Goal: Task Accomplishment & Management: Use online tool/utility

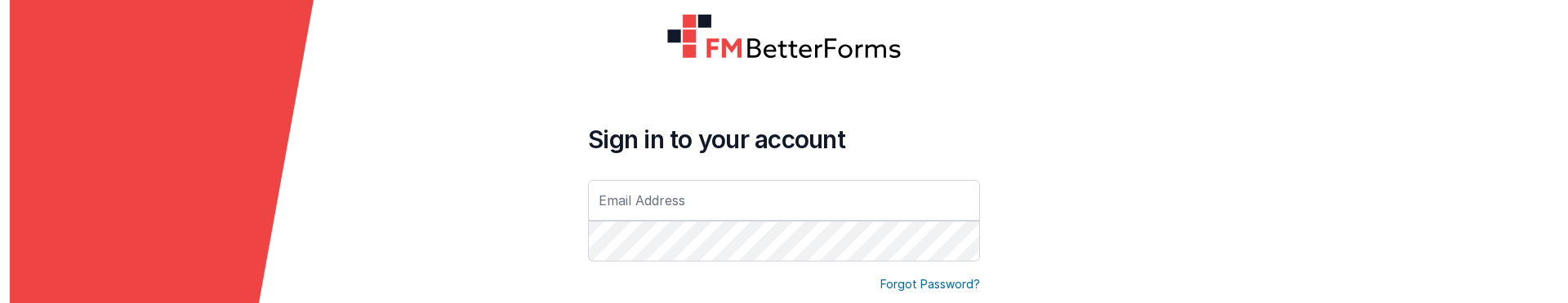
type input "[EMAIL_ADDRESS][DOMAIN_NAME]"
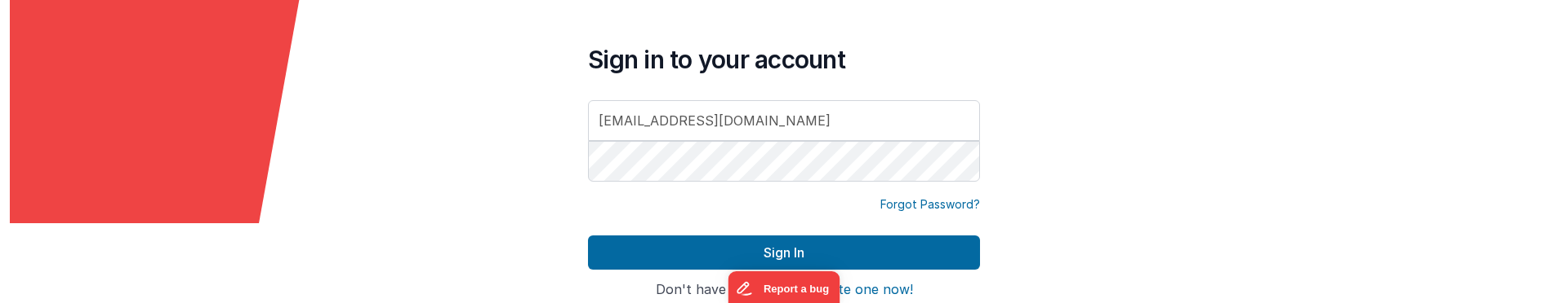
scroll to position [178, 0]
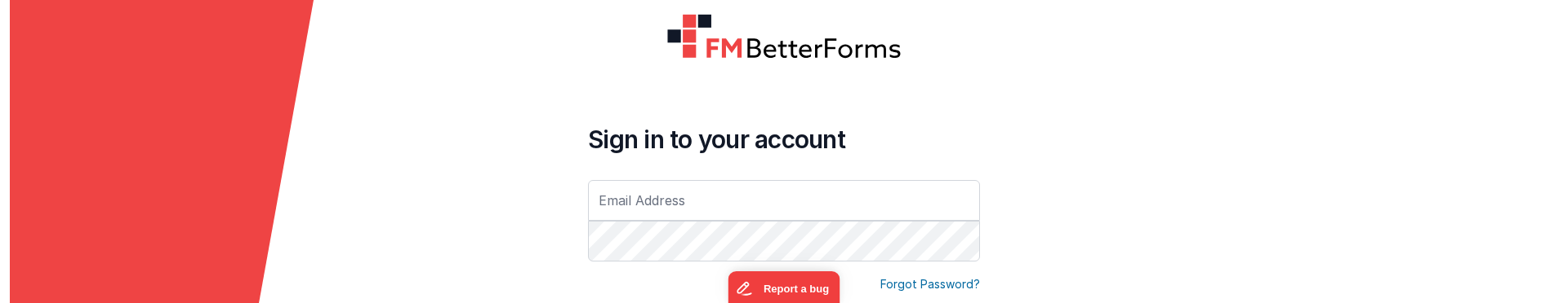
type input "[EMAIL_ADDRESS][DOMAIN_NAME]"
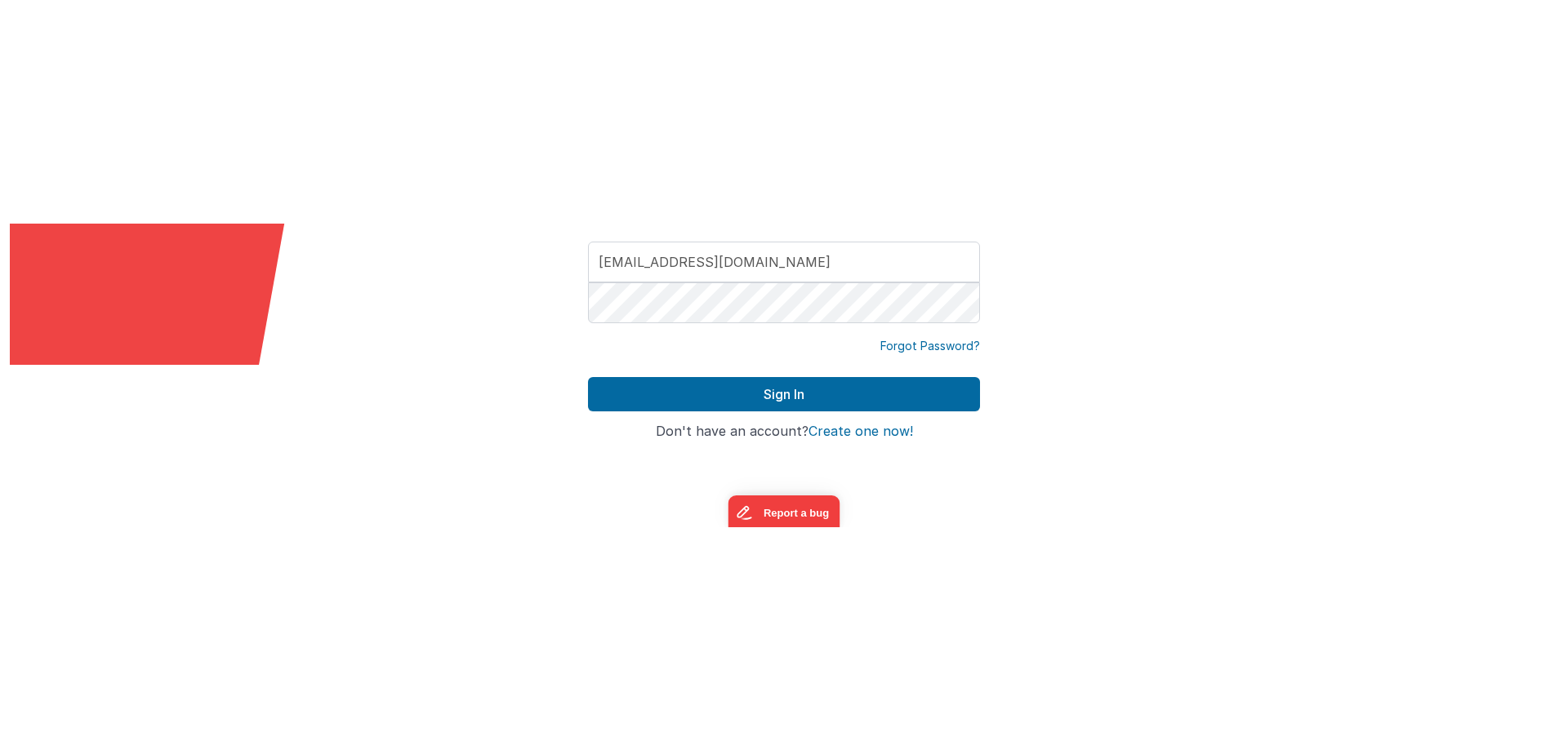
scroll to position [164, 0]
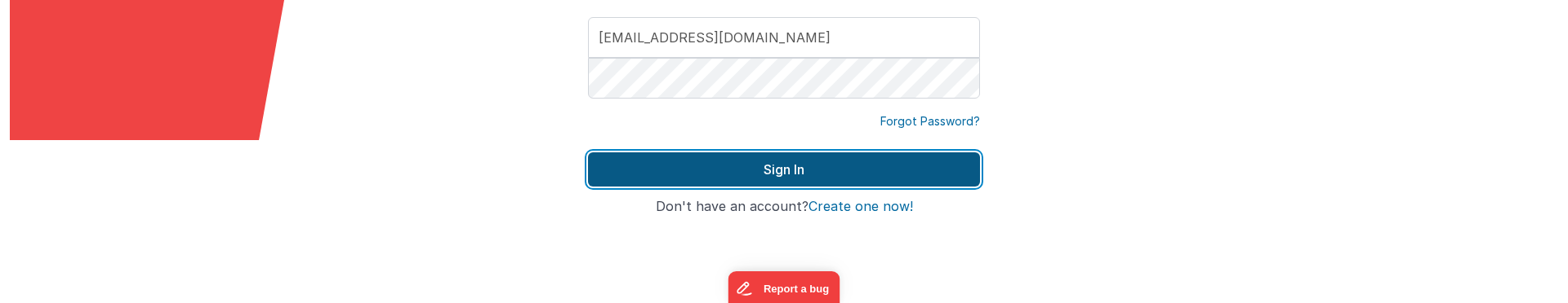
click at [744, 169] on button "Sign In" at bounding box center [784, 169] width 392 height 34
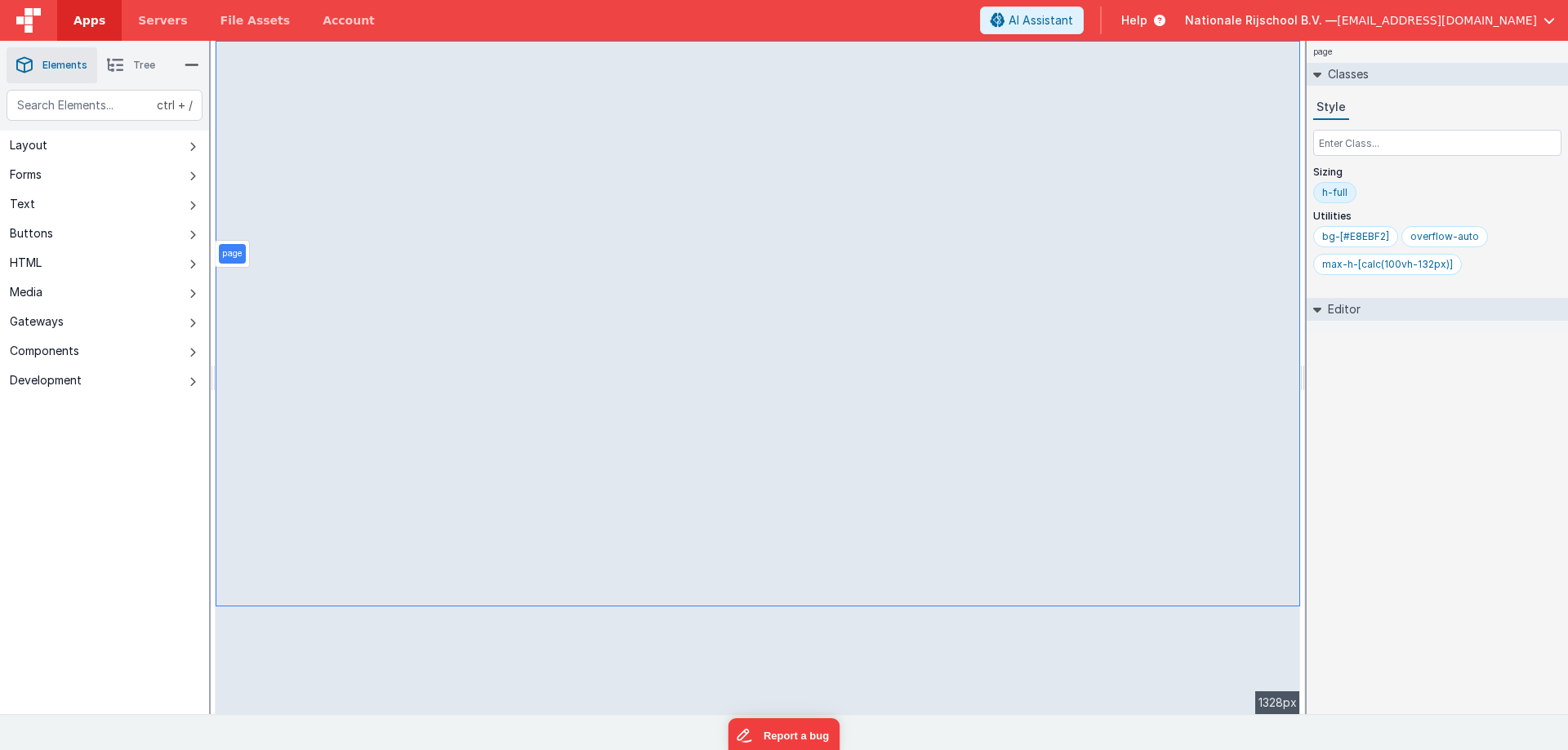
click at [67, 23] on link "Apps" at bounding box center [88, 20] width 64 height 41
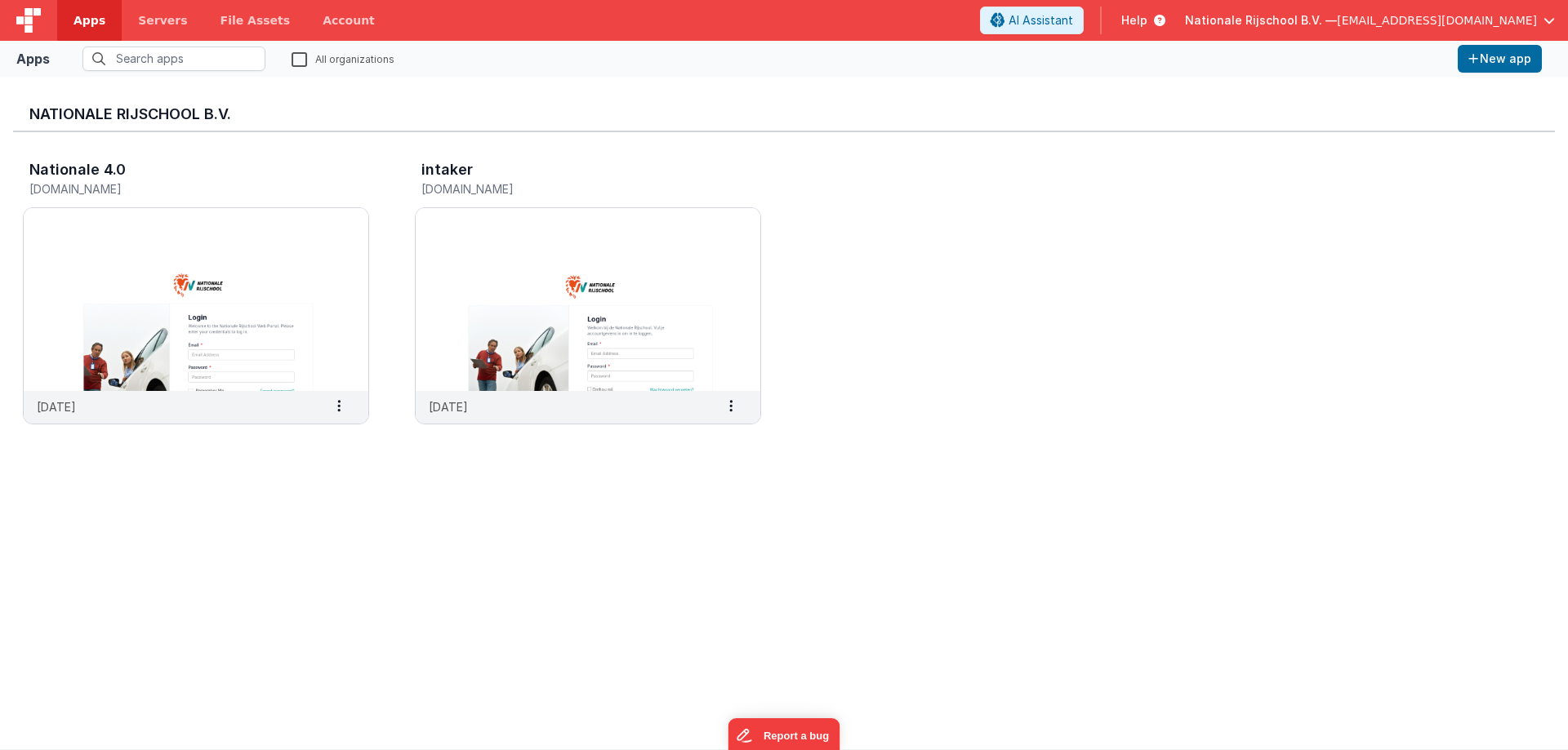
click at [298, 57] on label "All organizations" at bounding box center [342, 58] width 103 height 16
click at [0, 0] on input "All organizations" at bounding box center [0, 0] width 0 height 0
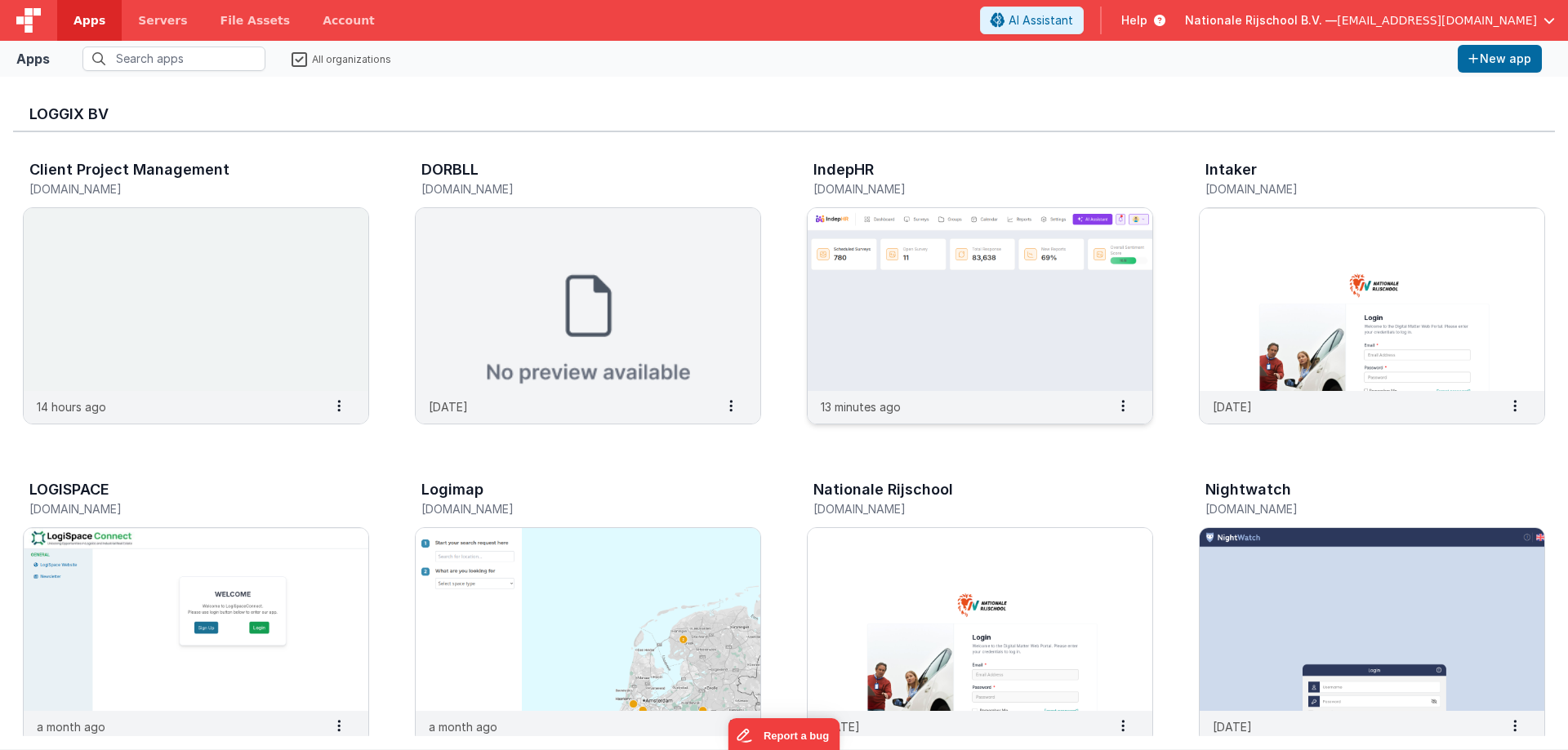
click at [1025, 303] on img at bounding box center [980, 300] width 344 height 183
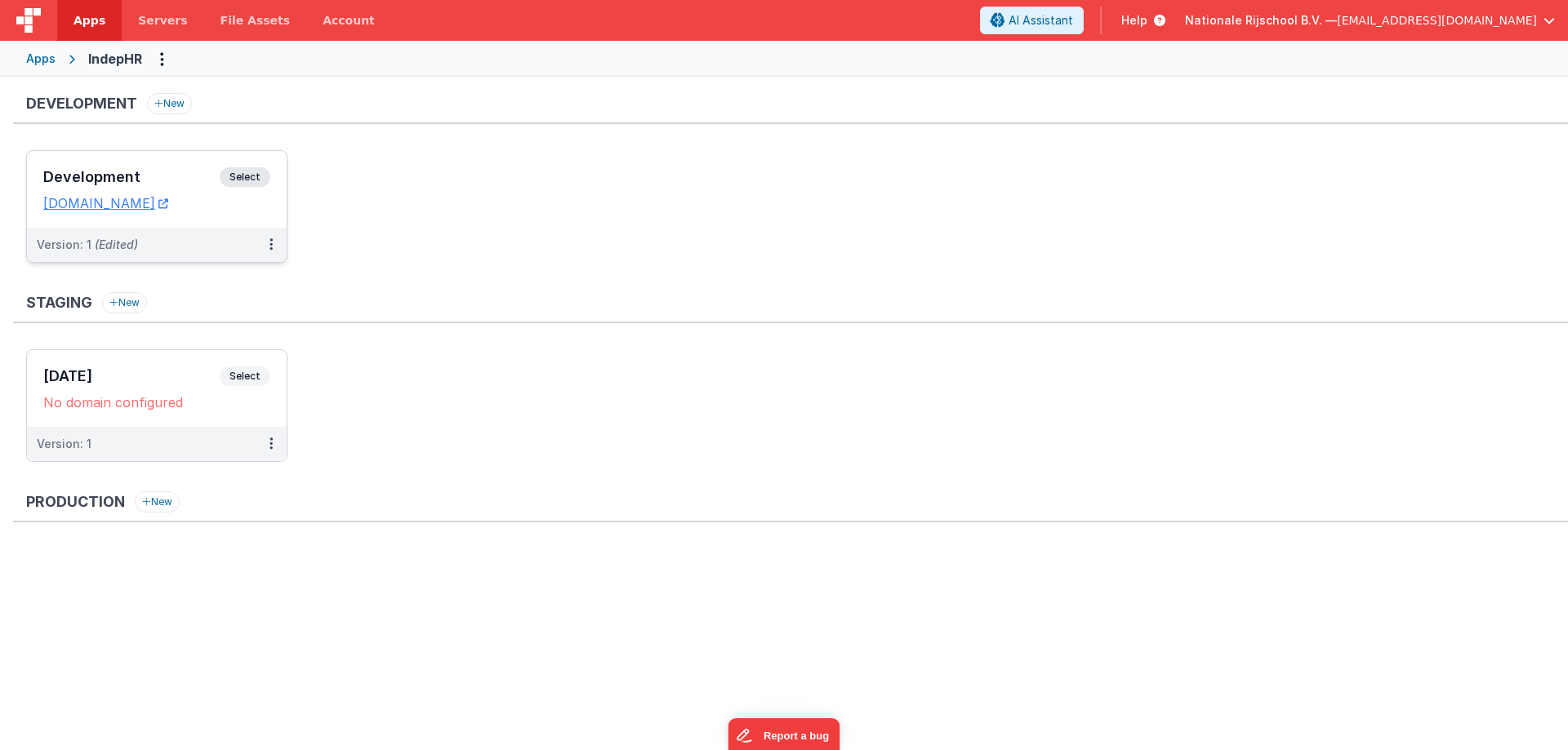
click at [174, 170] on h3 "Development" at bounding box center [132, 178] width 177 height 17
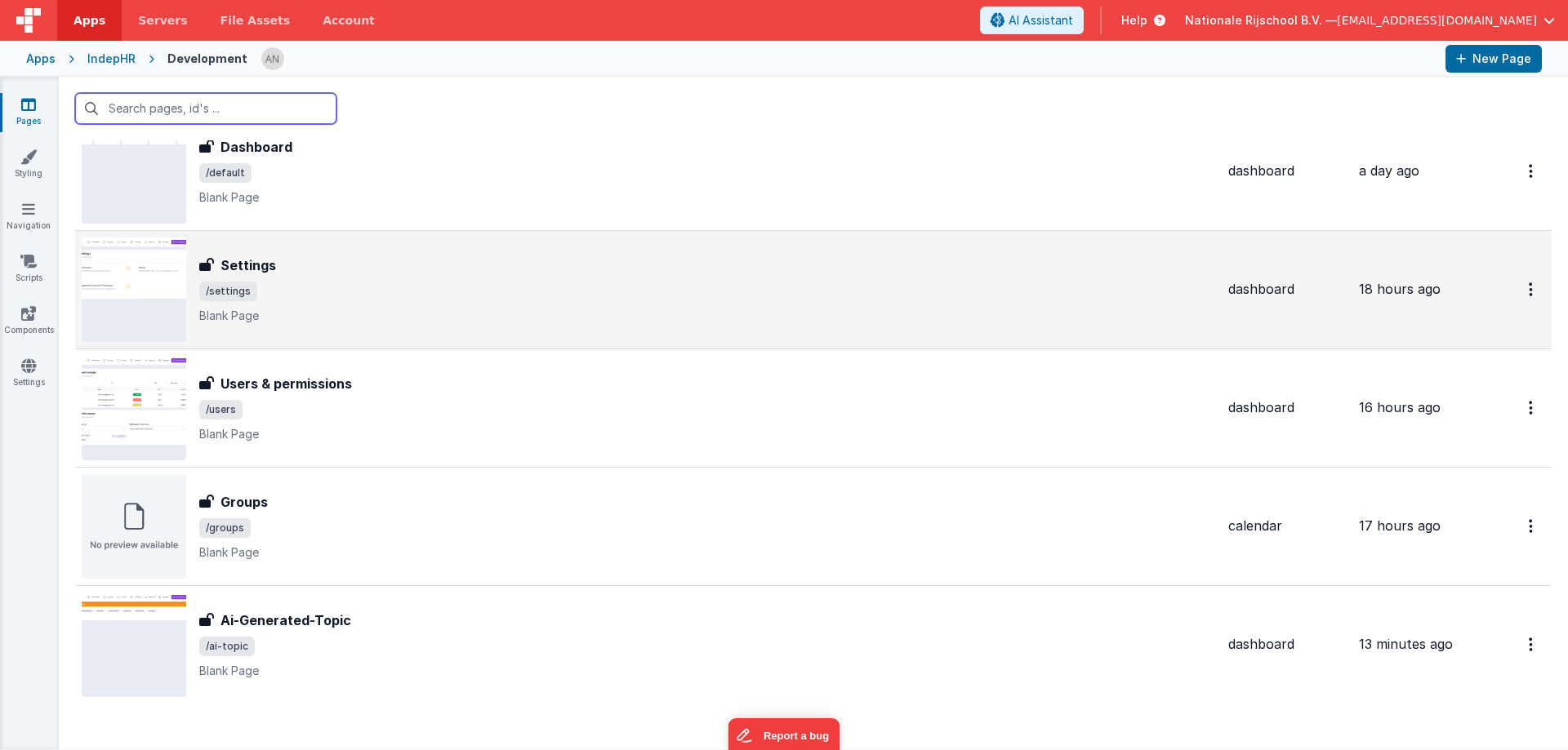
scroll to position [96, 0]
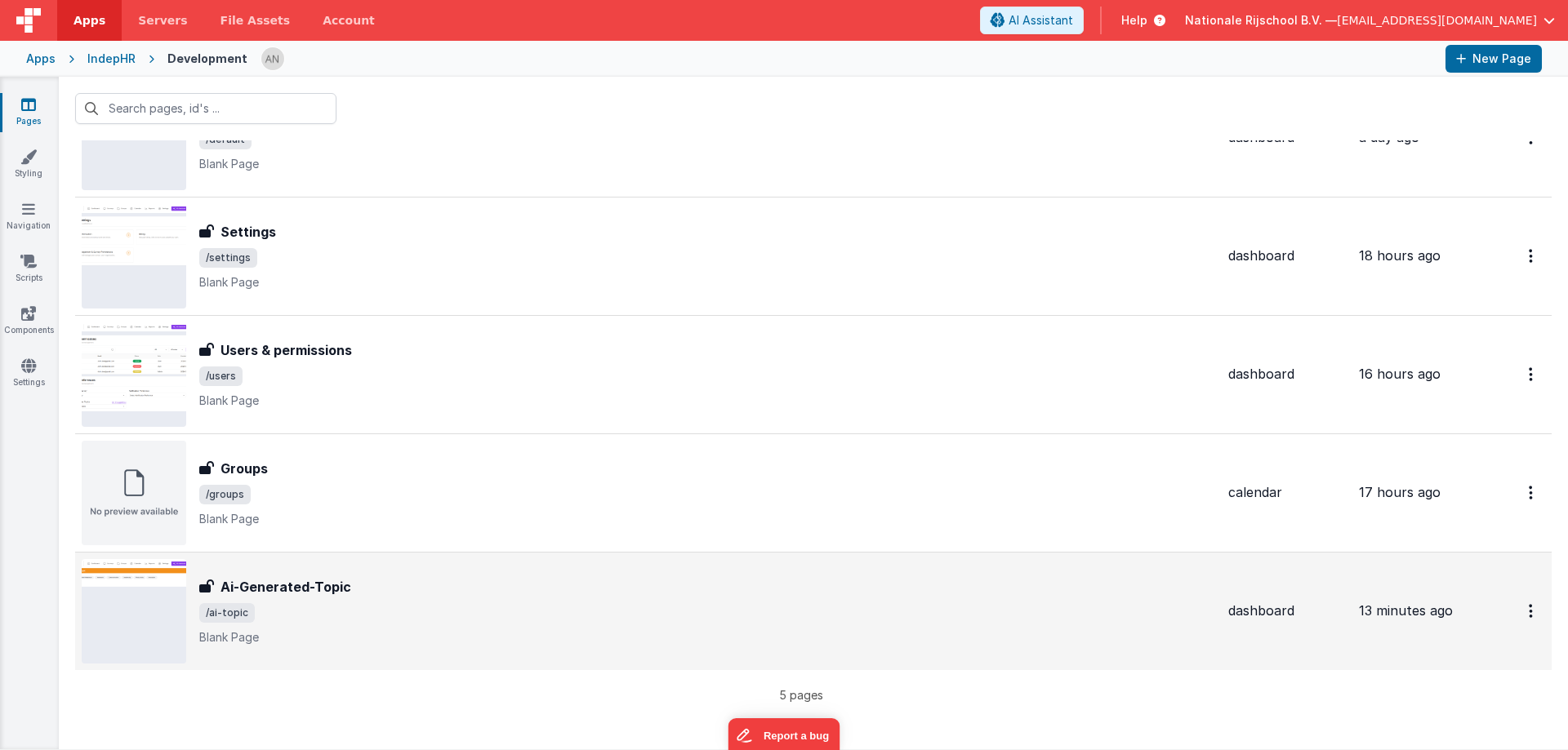
click at [415, 303] on div "Ai-Generated-Topic" at bounding box center [707, 586] width 1016 height 20
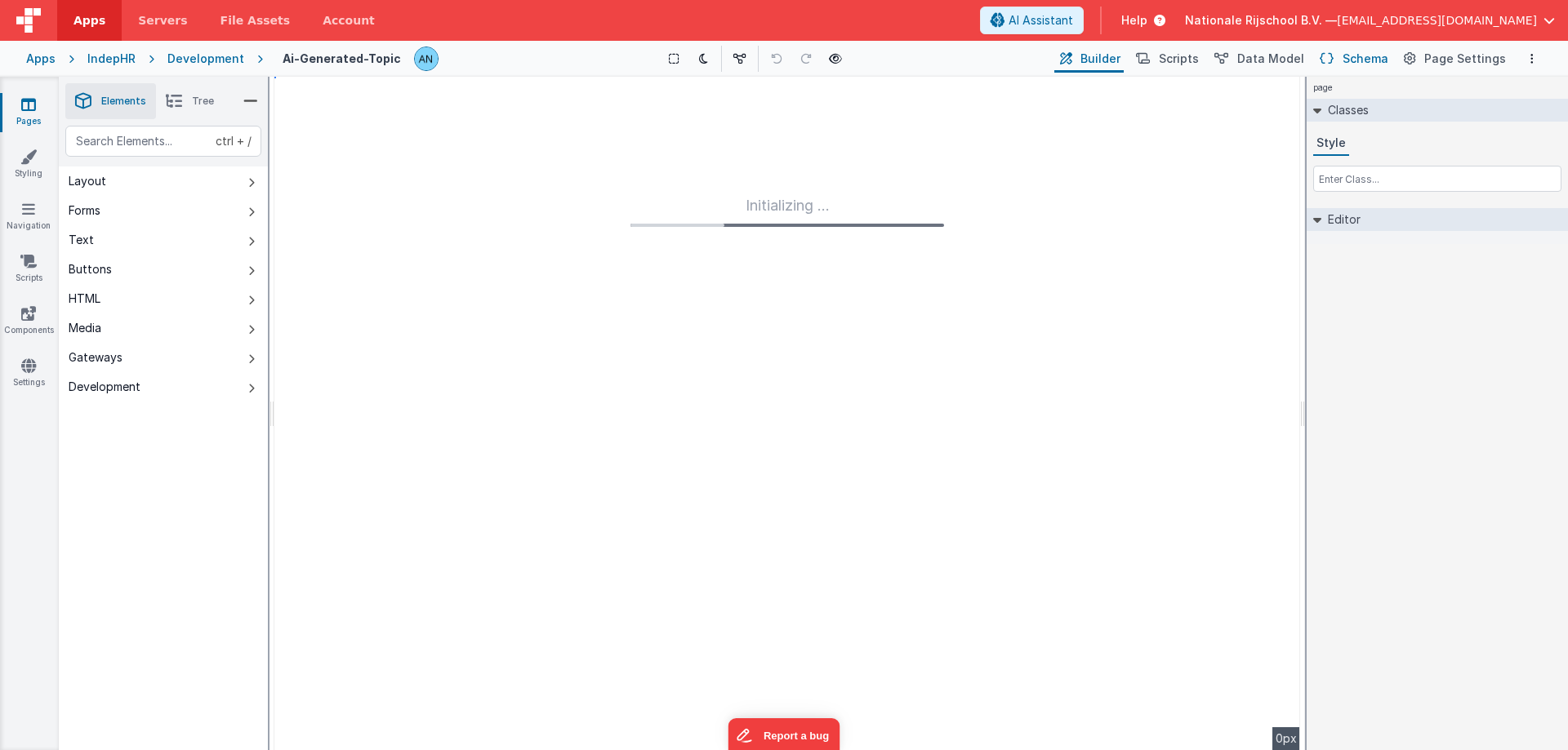
click at [1365, 50] on span "Schema" at bounding box center [1365, 59] width 46 height 17
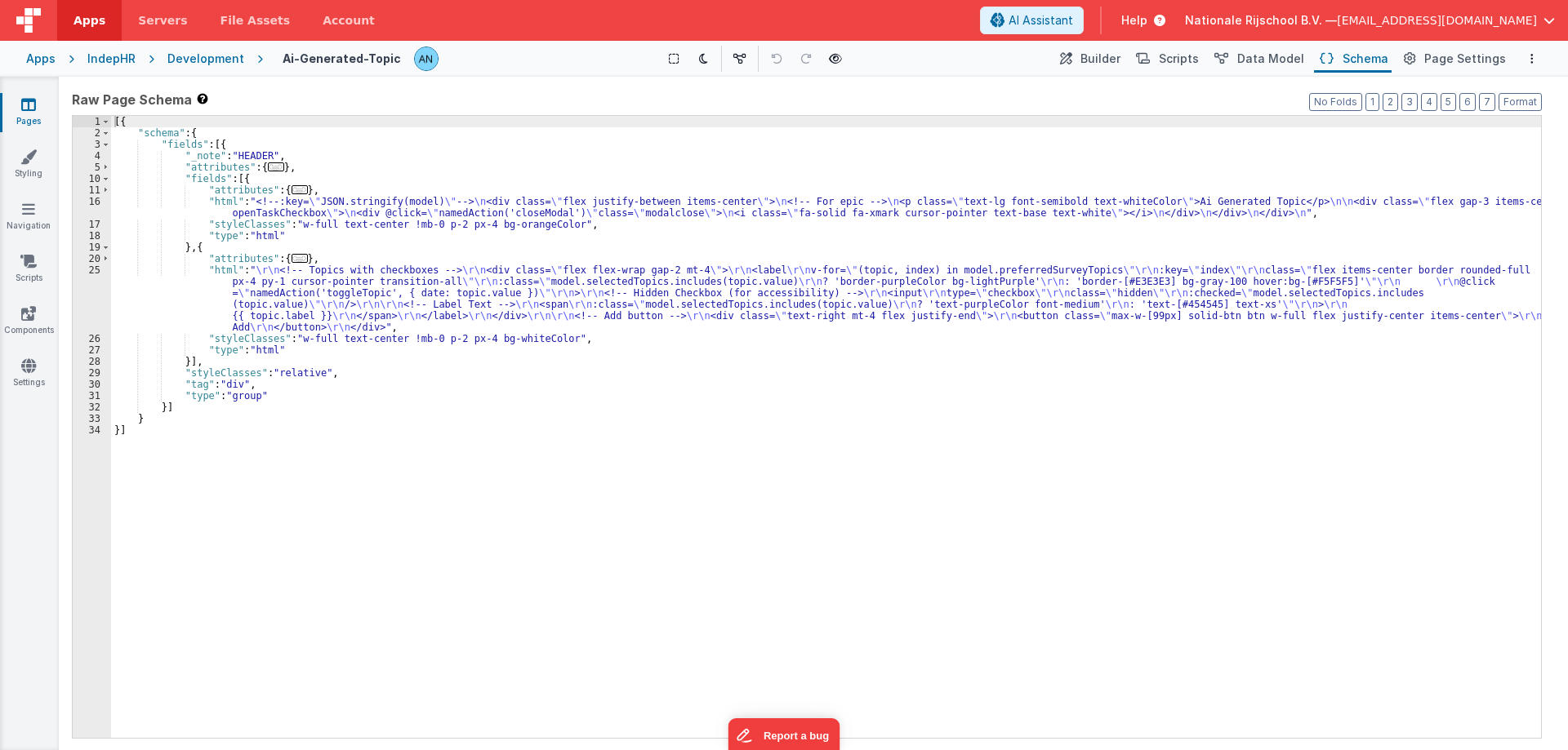
click at [371, 303] on div "[{ "schema" : { "fields" : [{ "_note" : "HEADER" , "attributes" : { ... } , "fi…" at bounding box center [825, 438] width 1430 height 645
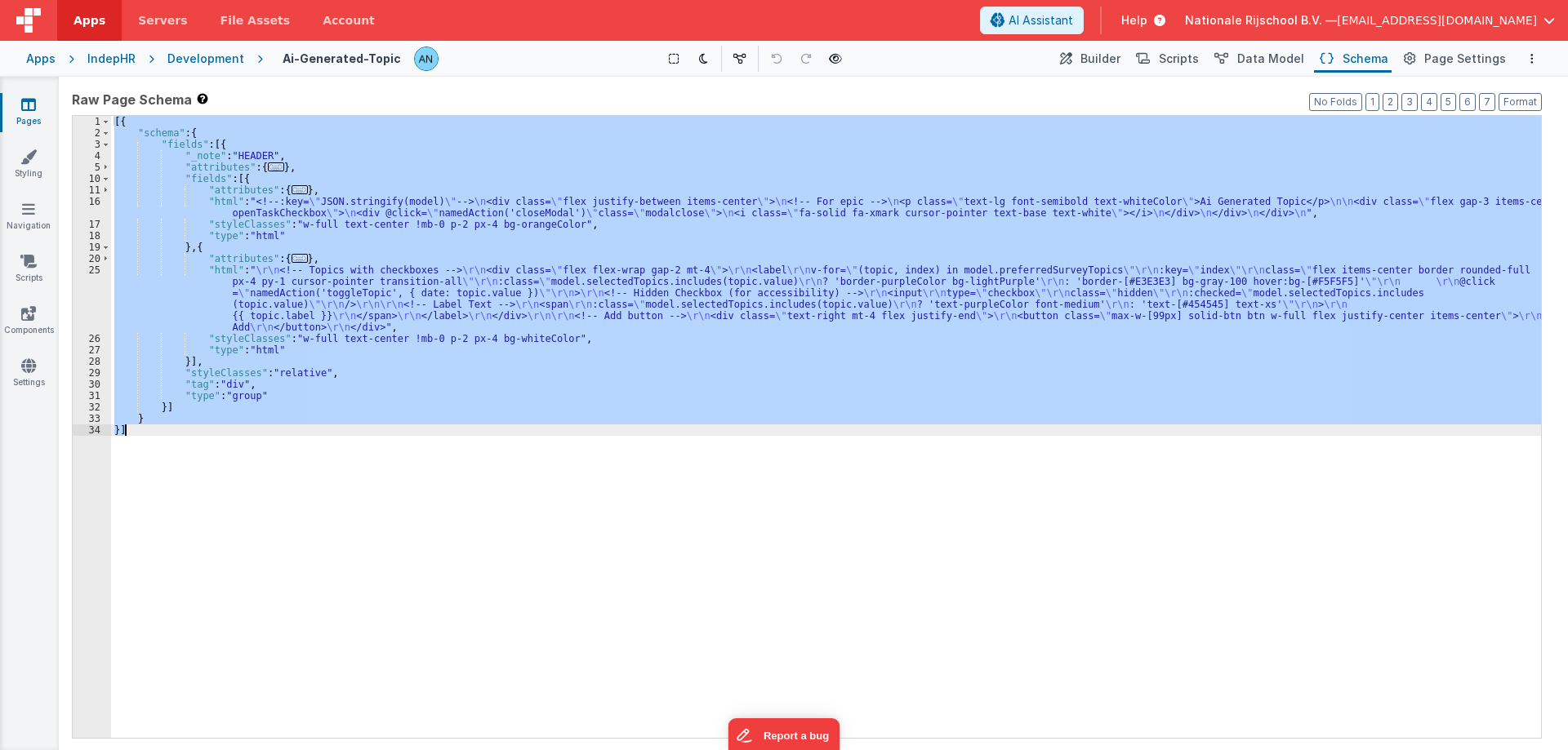
click at [307, 303] on div "[{ "schema" : { "fields" : [{ "_note" : "HEADER" , "attributes" : { ... } , "fi…" at bounding box center [825, 427] width 1430 height 623
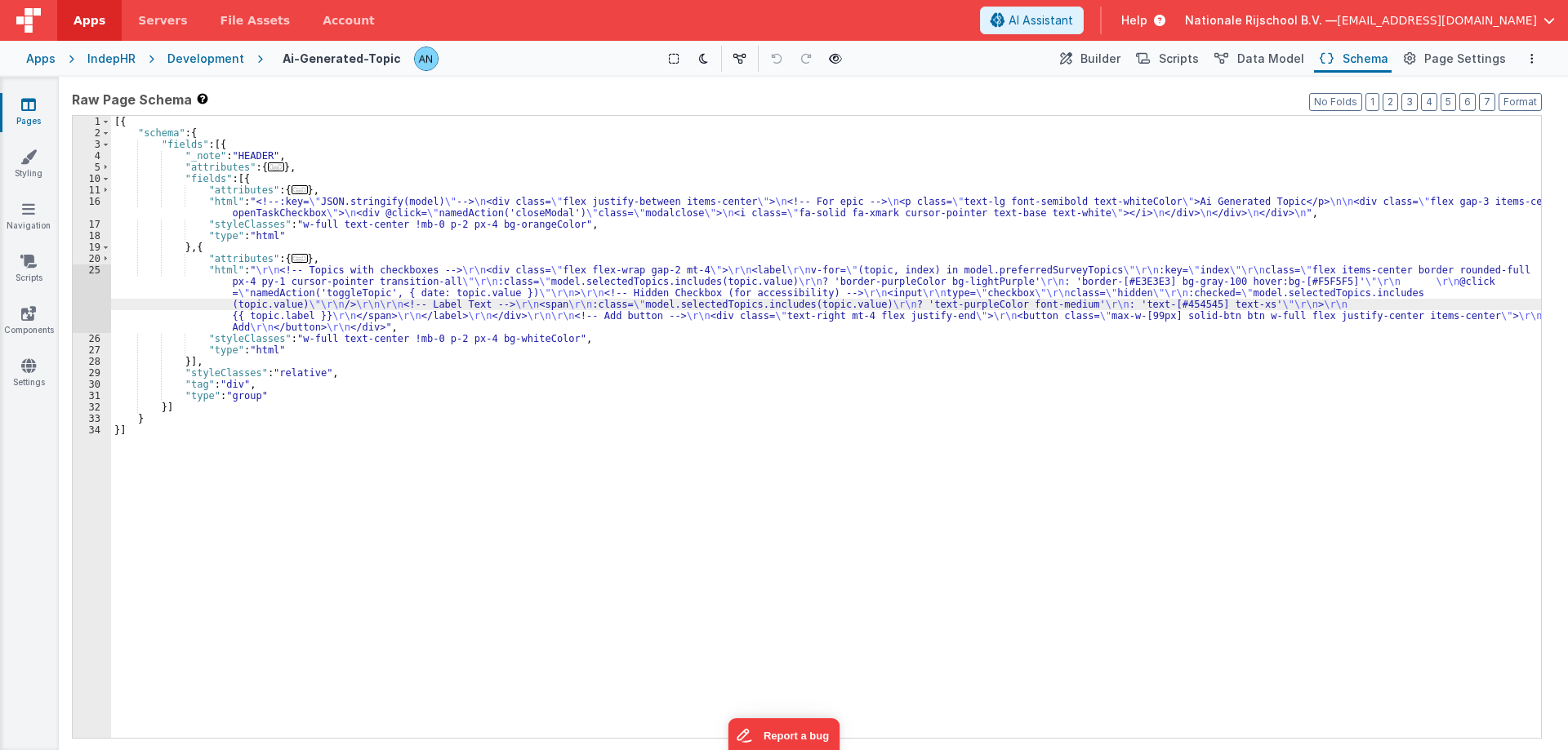
click at [85, 290] on div "25" at bounding box center [91, 299] width 38 height 69
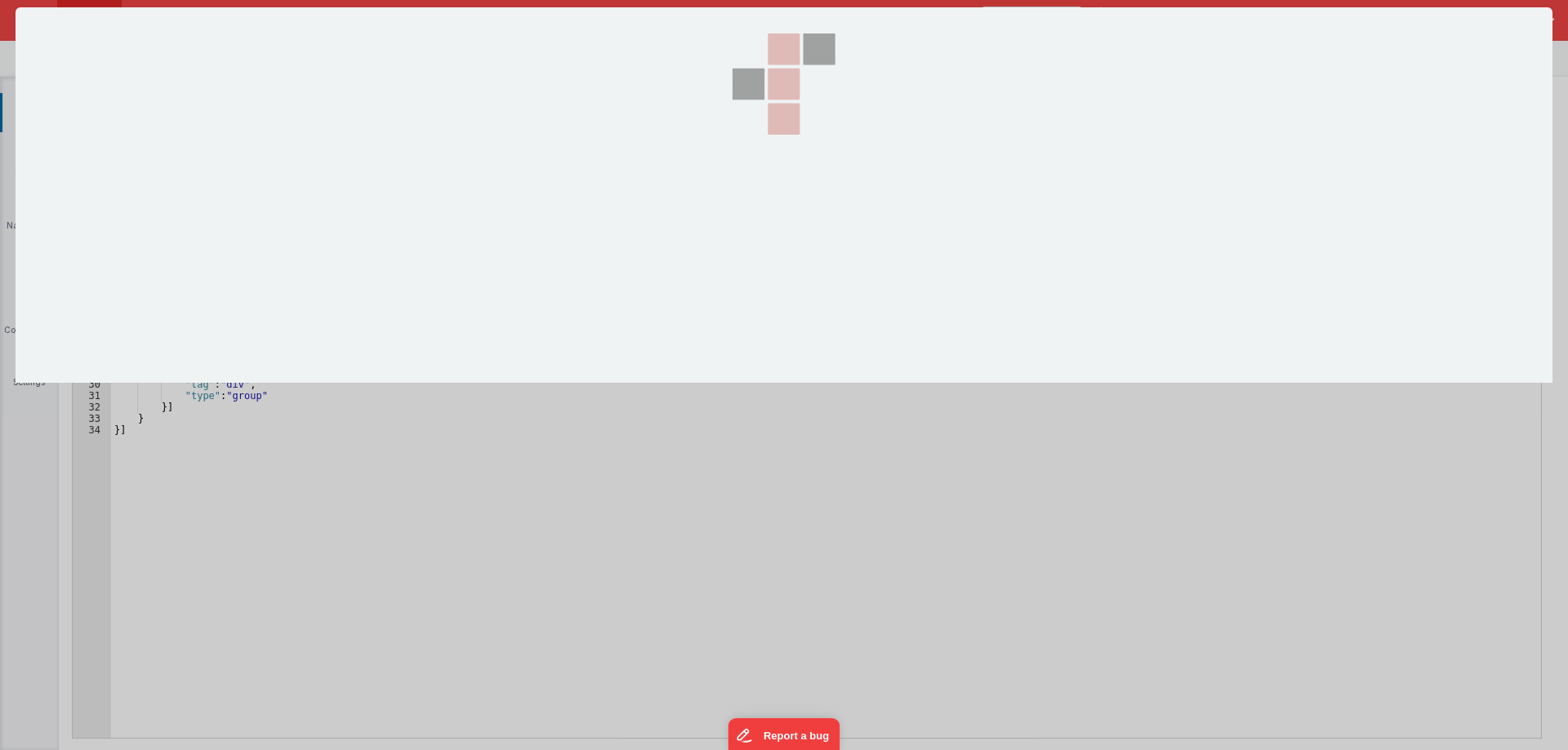
click at [85, 290] on section at bounding box center [784, 195] width 1537 height 376
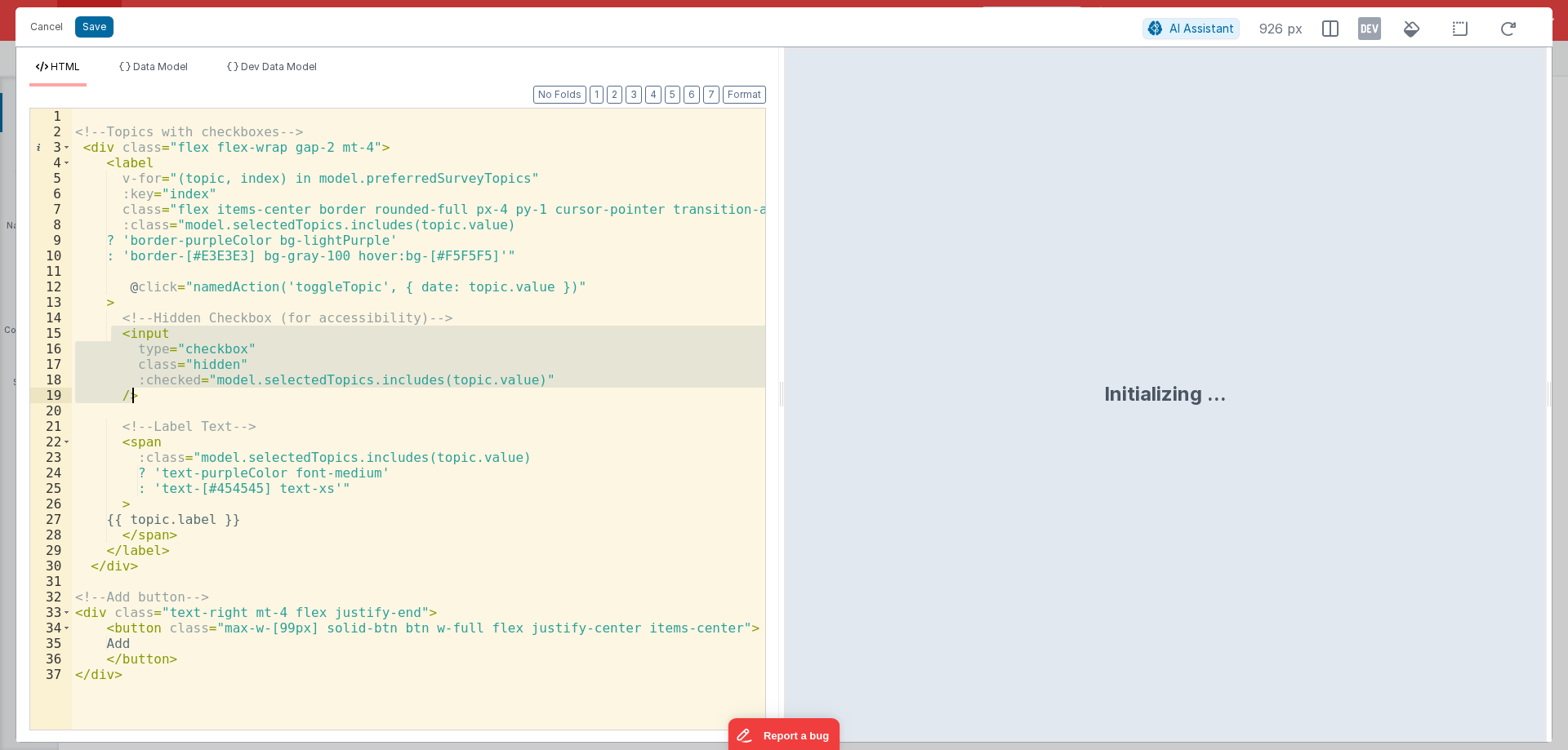
drag, startPoint x: 112, startPoint y: 332, endPoint x: 170, endPoint y: 402, distance: 90.9
click at [170, 303] on div "<!-- Topics with checkboxes --> < div class = "flex flex-wrap gap-2 mt-4" > < l…" at bounding box center [418, 435] width 693 height 652
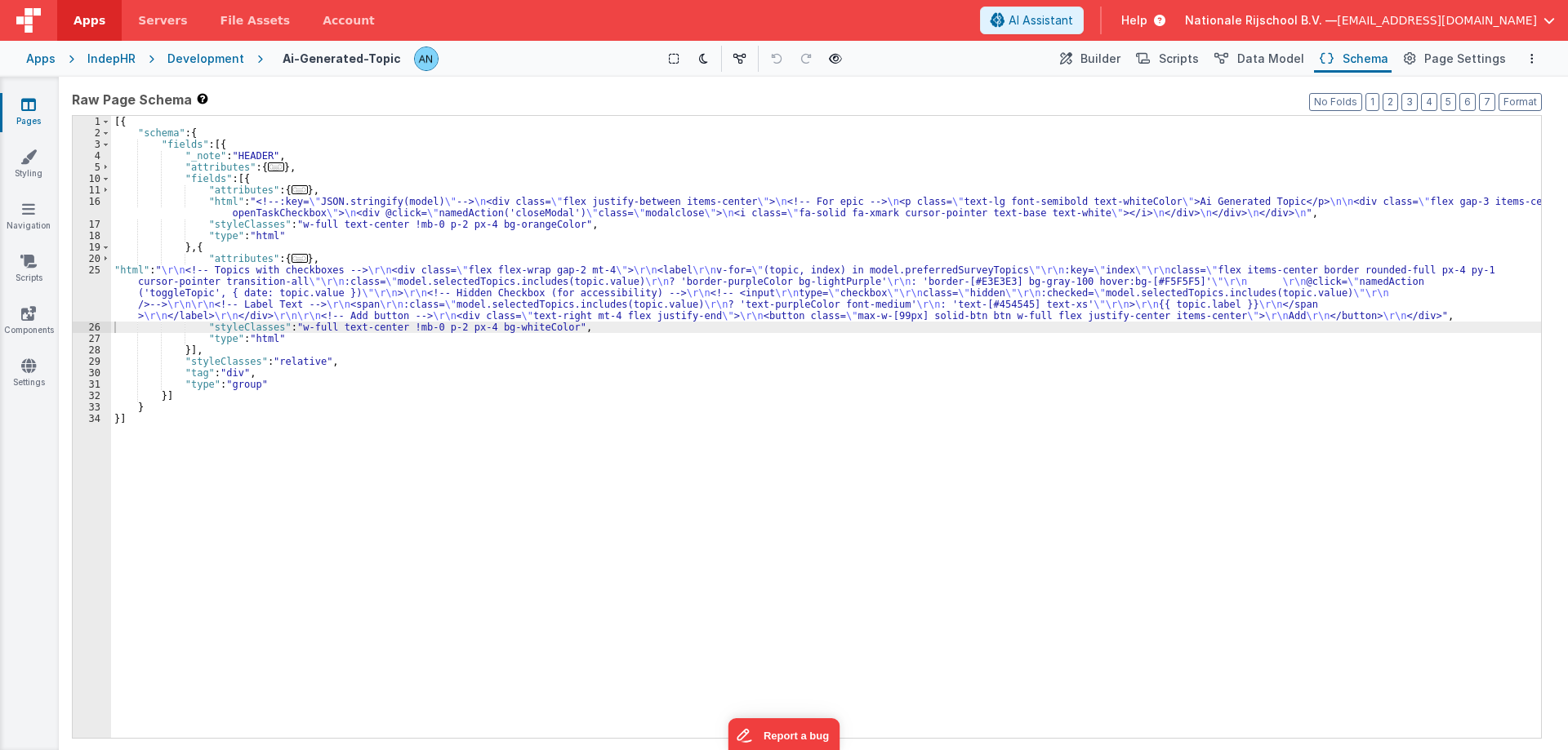
click at [201, 273] on div "[{ "schema" : { "fields" : [{ "_note" : "HEADER" , "attributes" : { ... } , "fi…" at bounding box center [825, 438] width 1430 height 645
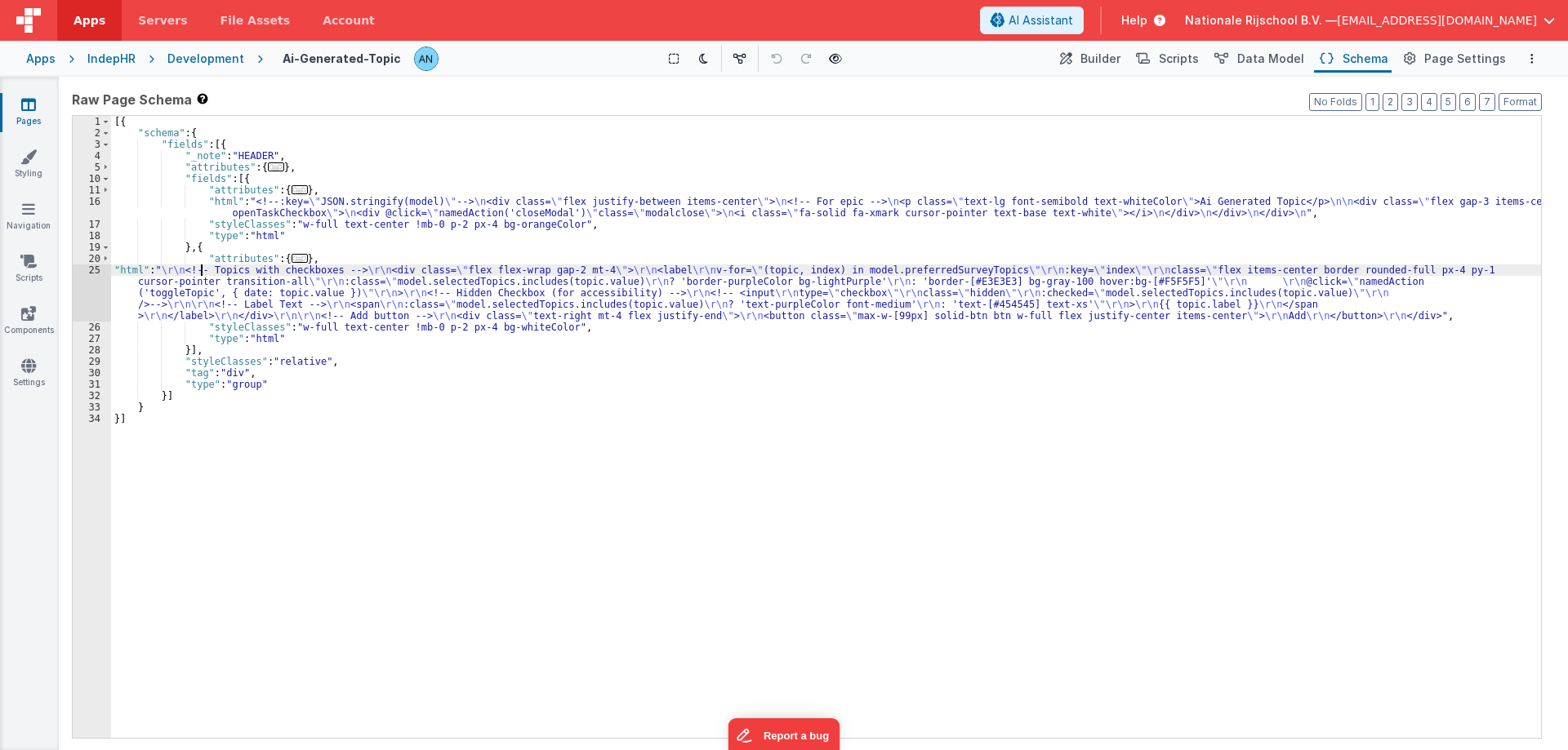
click at [88, 286] on div "25" at bounding box center [91, 292] width 38 height 57
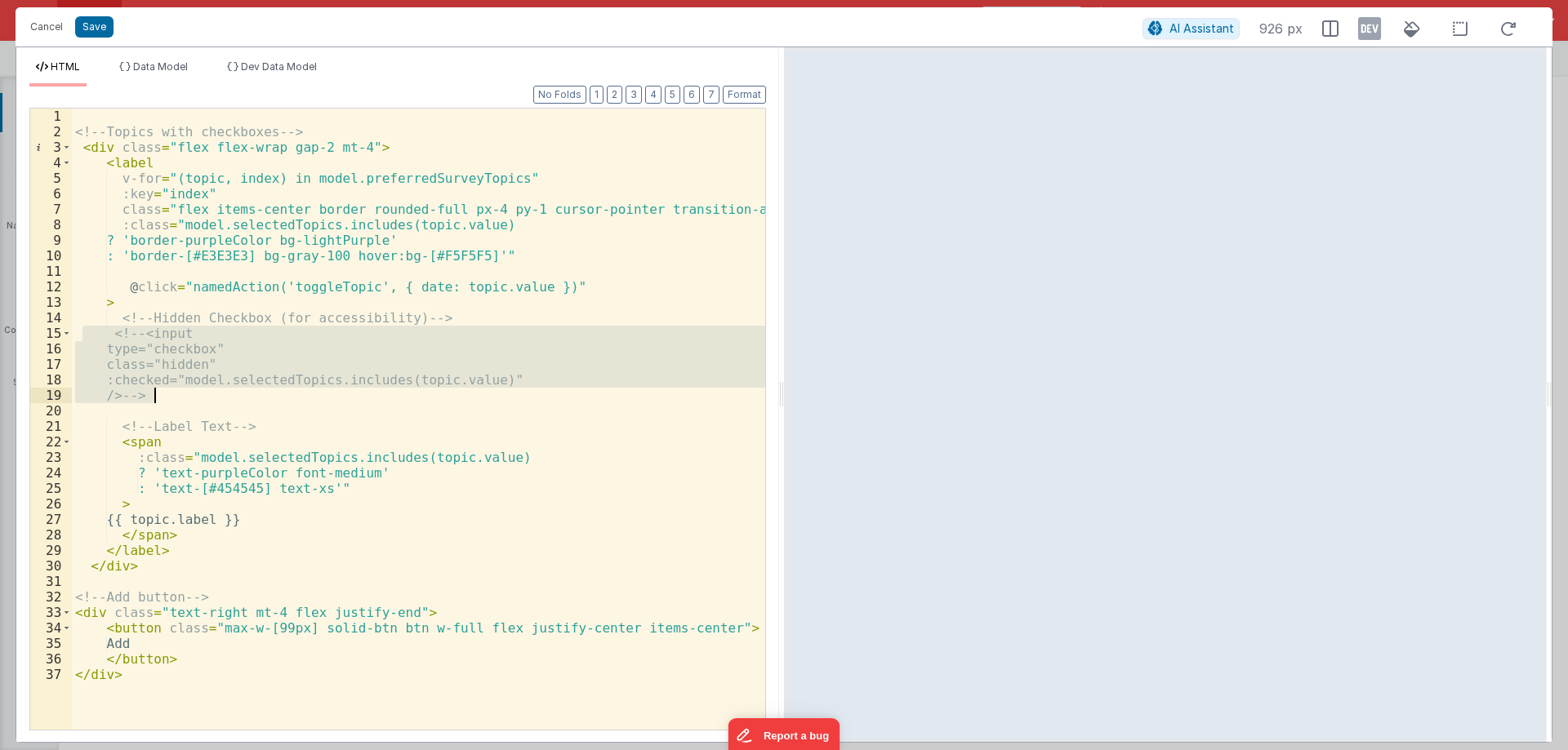
drag, startPoint x: 84, startPoint y: 330, endPoint x: 180, endPoint y: 404, distance: 121.2
click at [180, 303] on div "<!-- Topics with checkboxes --> < div class = "flex flex-wrap gap-2 mt-4" > < l…" at bounding box center [418, 435] width 693 height 652
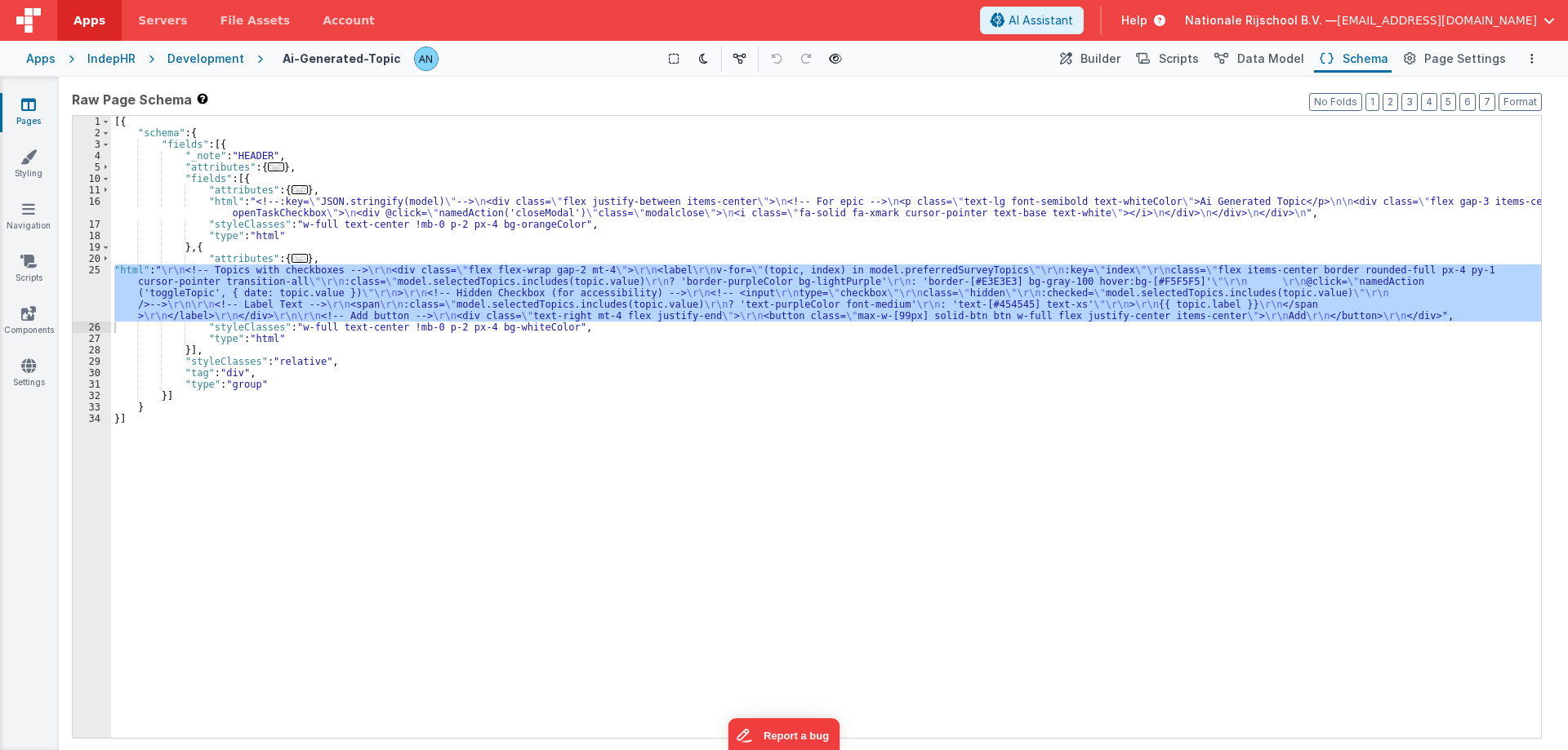
click at [390, 299] on div "[{ "schema" : { "fields" : [{ "_note" : "HEADER" , "attributes" : { ... } , "fi…" at bounding box center [825, 427] width 1430 height 623
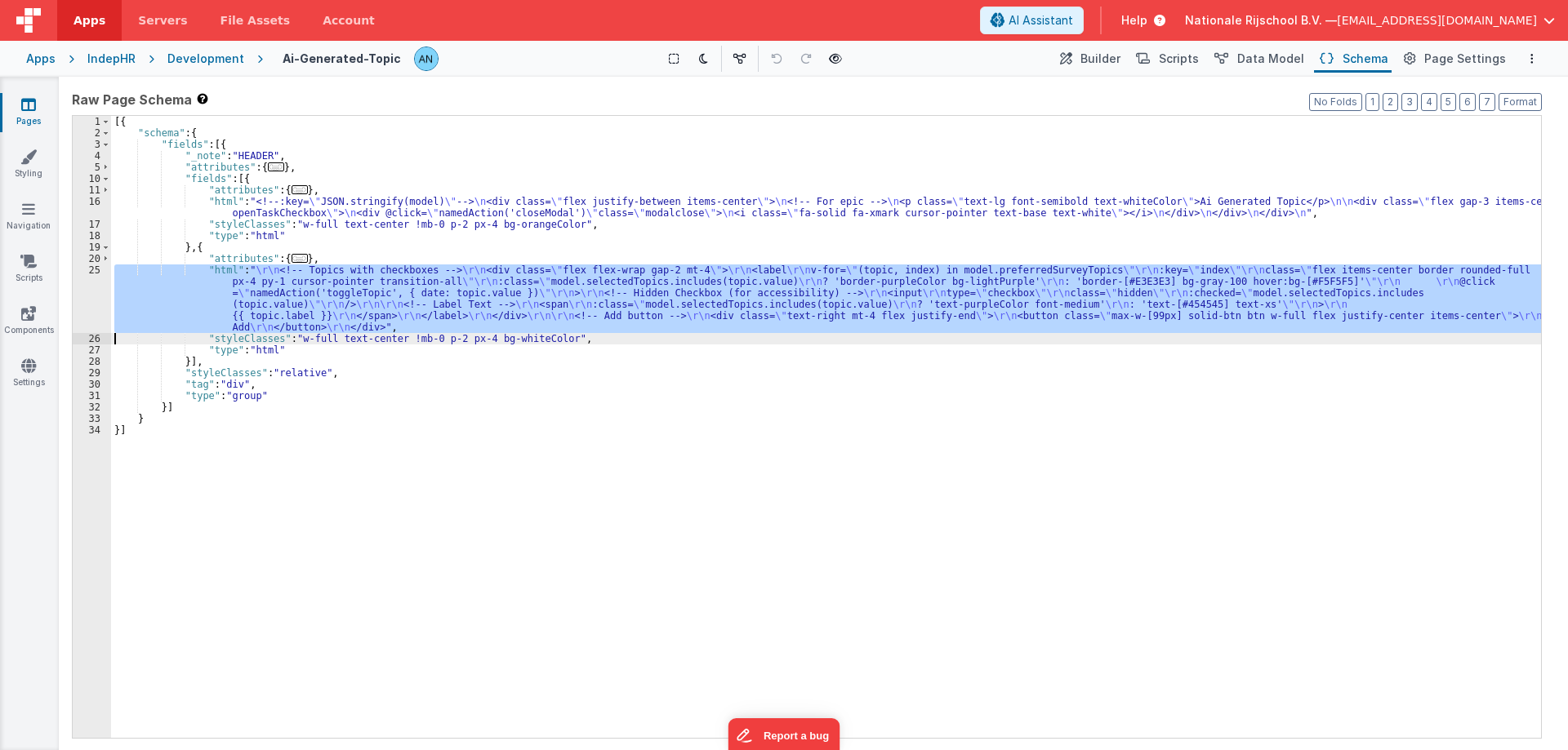
click at [525, 303] on div "[{ "schema" : { "fields" : [{ "_note" : "HEADER" , "attributes" : { ... } , "fi…" at bounding box center [825, 427] width 1430 height 623
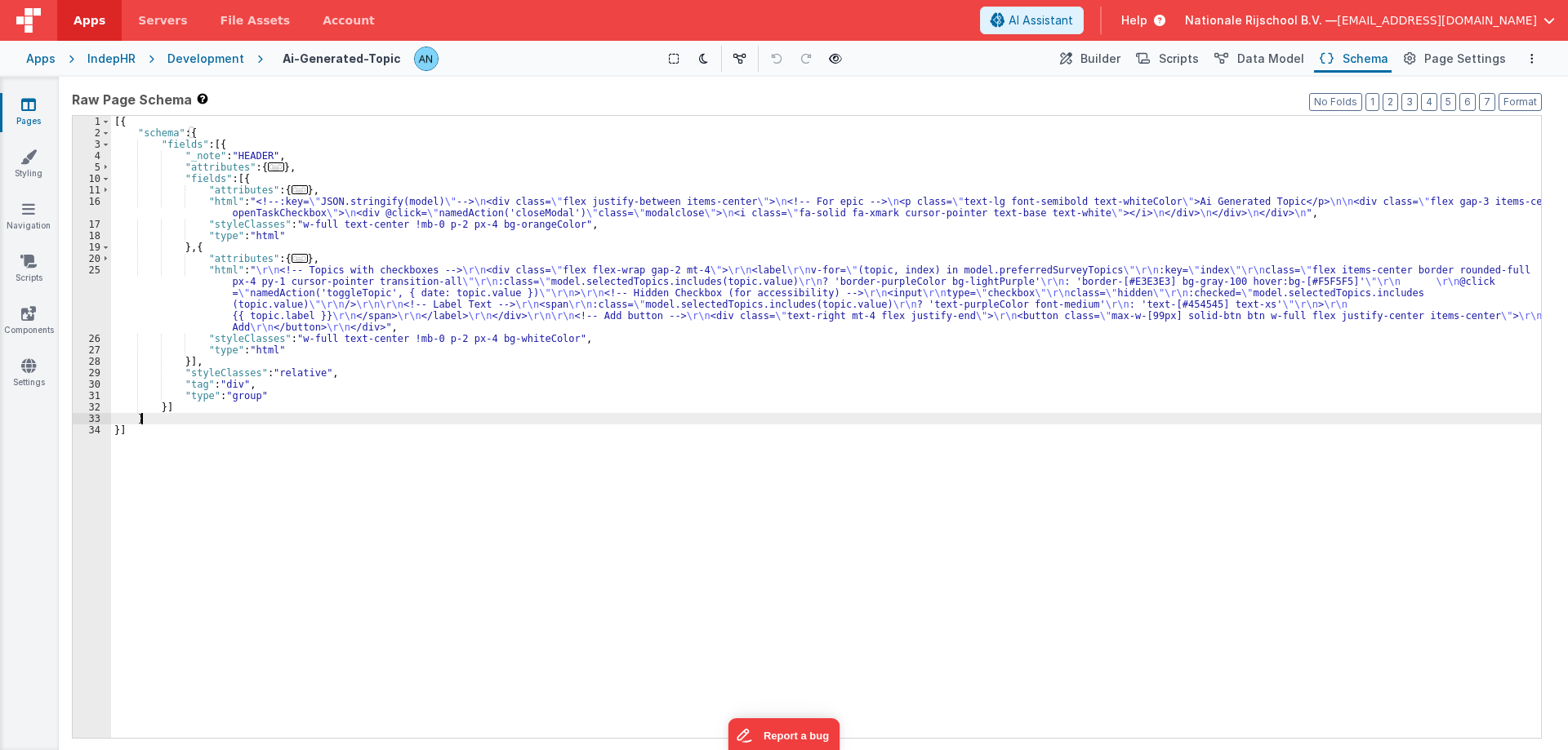
click at [340, 303] on div "[{ "schema" : { "fields" : [{ "_note" : "HEADER" , "attributes" : { ... } , "fi…" at bounding box center [825, 438] width 1430 height 645
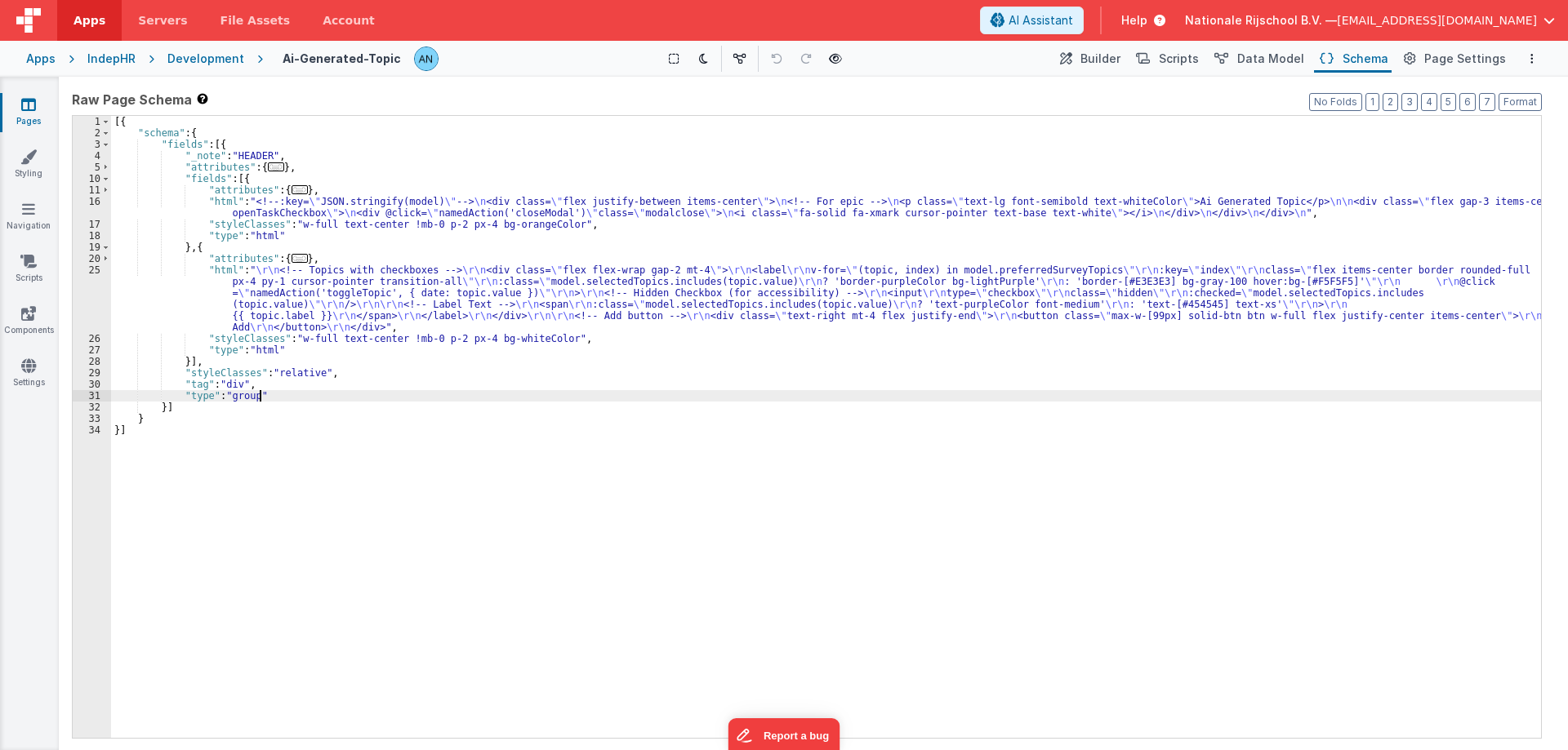
click at [678, 303] on div "[{ "schema" : { "fields" : [{ "_note" : "HEADER" , "attributes" : { ... } , "fi…" at bounding box center [825, 438] width 1430 height 645
click at [1033, 204] on div "[{ "schema" : { "fields" : [{ "_note" : "HEADER" , "attributes" : { ... } , "fi…" at bounding box center [825, 438] width 1430 height 645
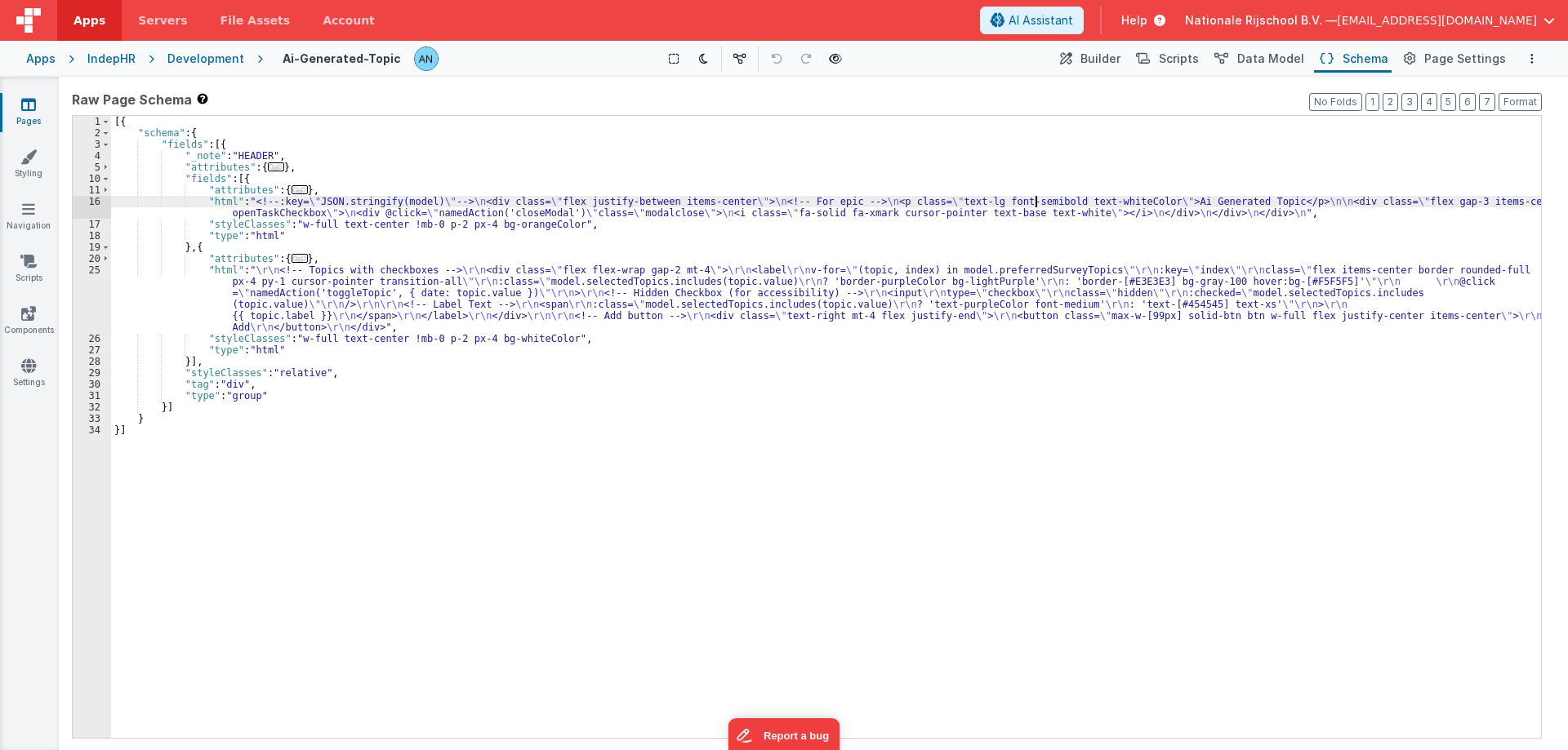
click at [79, 288] on div "25" at bounding box center [91, 299] width 38 height 69
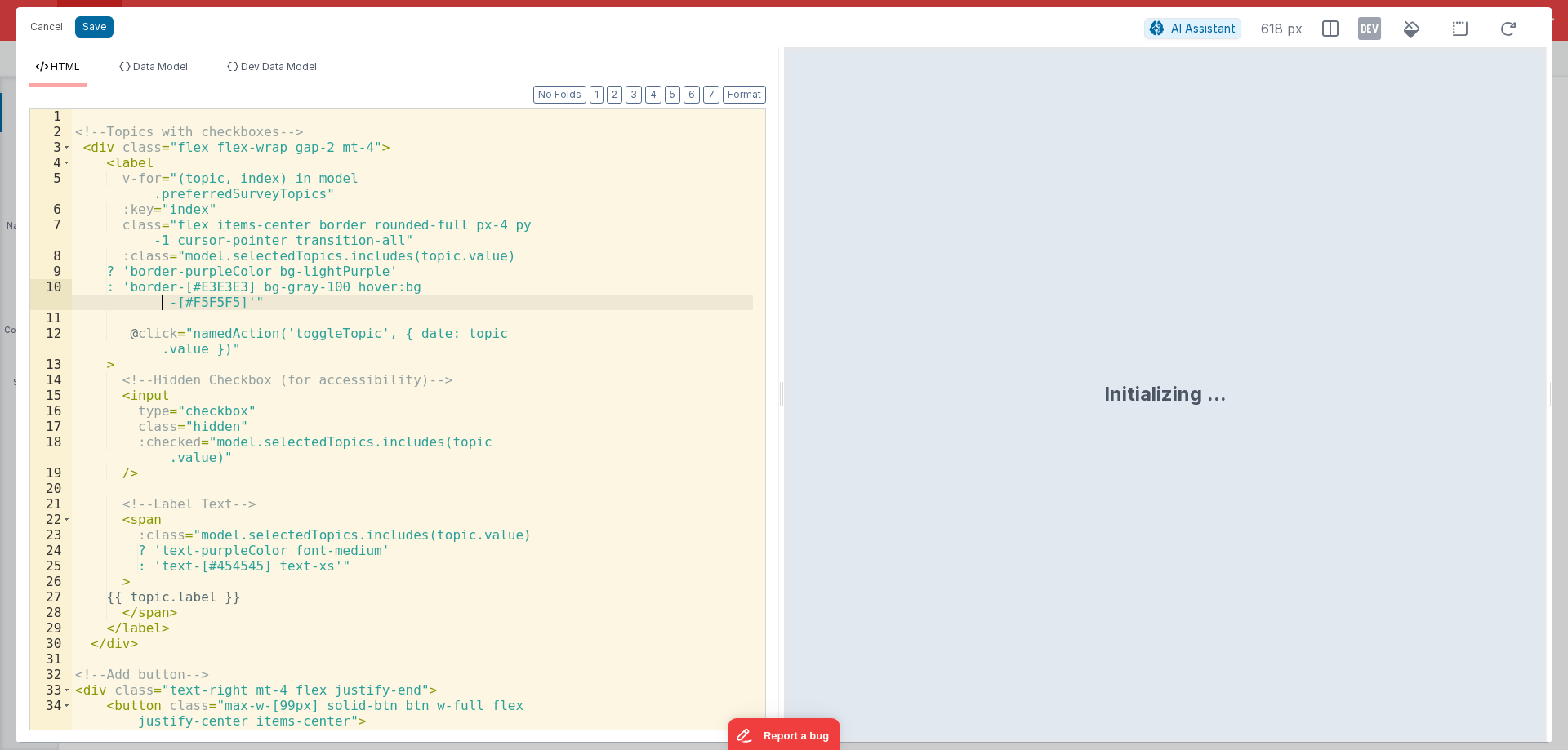
click at [333, 303] on div "<!-- Topics with checkboxes --> < div class = "flex flex-wrap gap-2 mt-4" > < l…" at bounding box center [412, 435] width 681 height 652
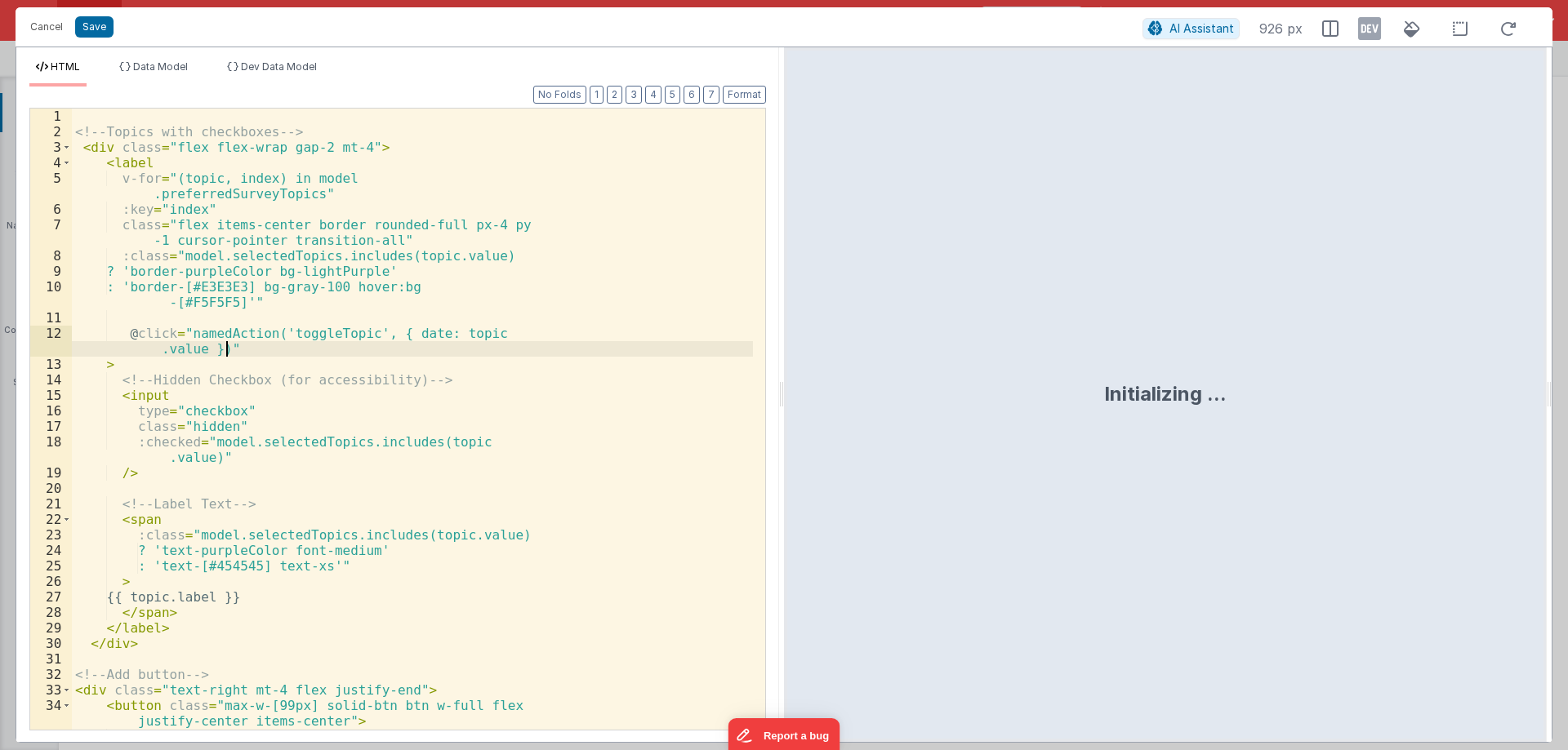
click at [502, 303] on div "<!-- Topics with checkboxes --> < div class = "flex flex-wrap gap-2 mt-4" > < l…" at bounding box center [412, 435] width 681 height 652
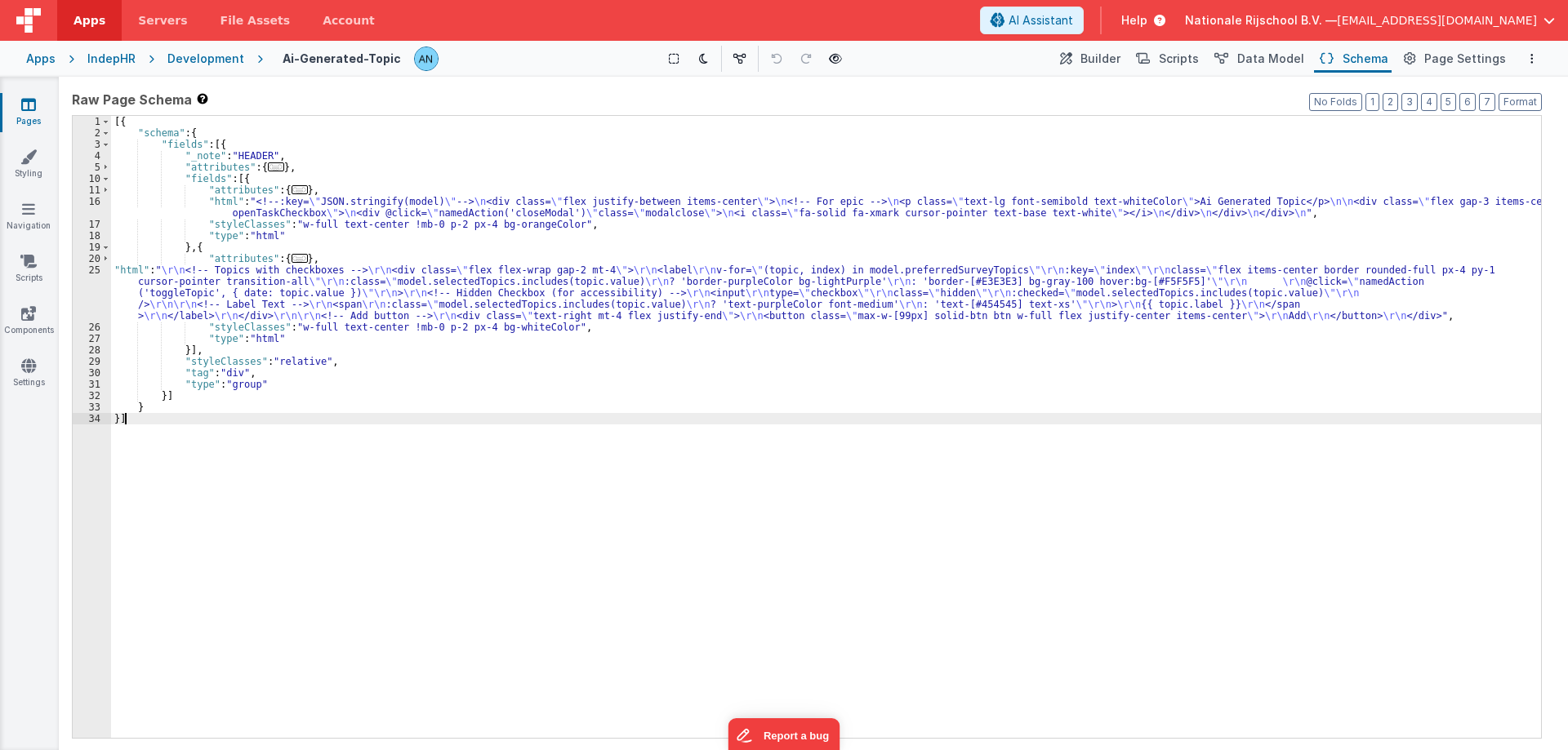
click at [1191, 303] on div "[{ "schema" : { "fields" : [{ "_note" : "HEADER" , "attributes" : { ... } , "fi…" at bounding box center [825, 438] width 1430 height 645
